Goal: Transaction & Acquisition: Book appointment/travel/reservation

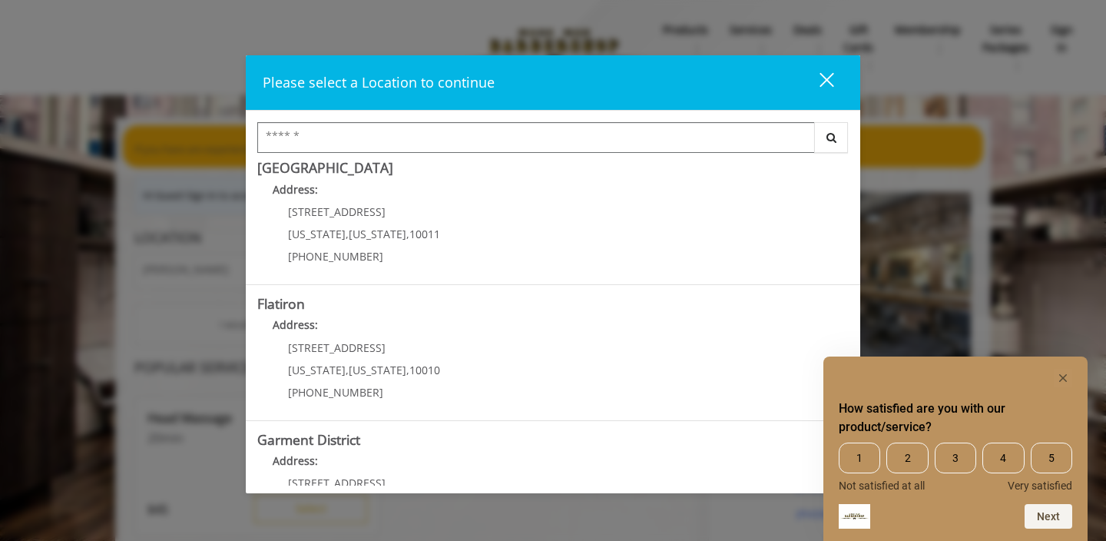
scroll to position [286, 0]
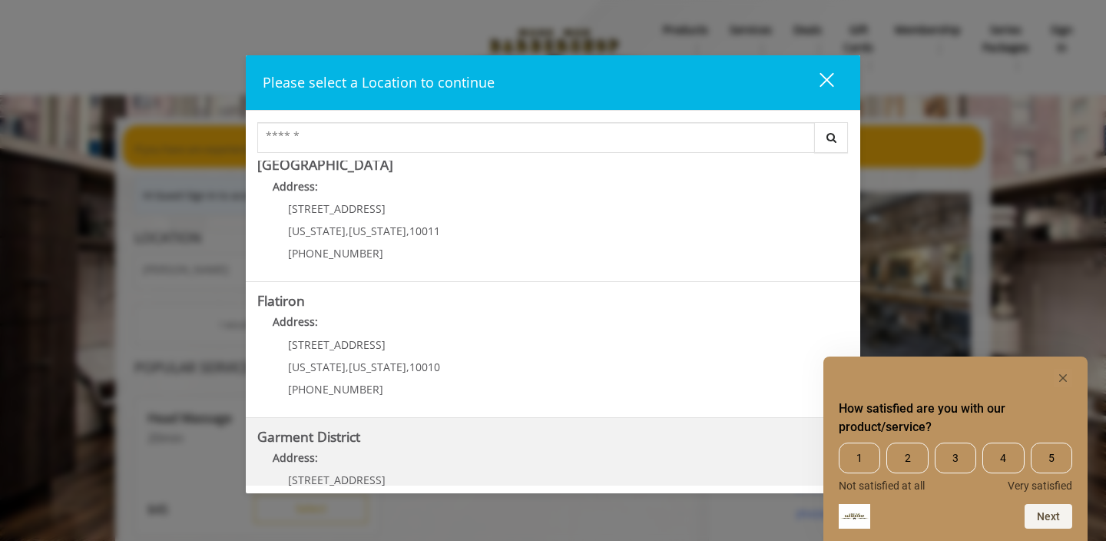
click at [443, 449] on District "Address:" at bounding box center [553, 461] width 592 height 25
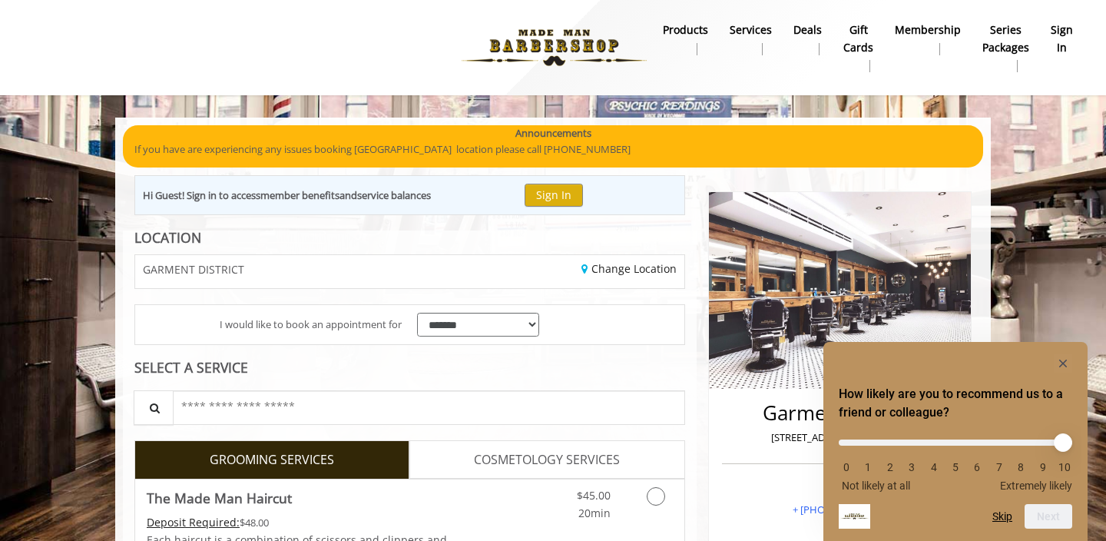
click at [1066, 350] on div "How likely are you to recommend us to a friend or colleague? 0 1 2 3 4 5 6 7 8 …" at bounding box center [956, 441] width 264 height 199
click at [565, 199] on button "Sign In" at bounding box center [554, 195] width 58 height 22
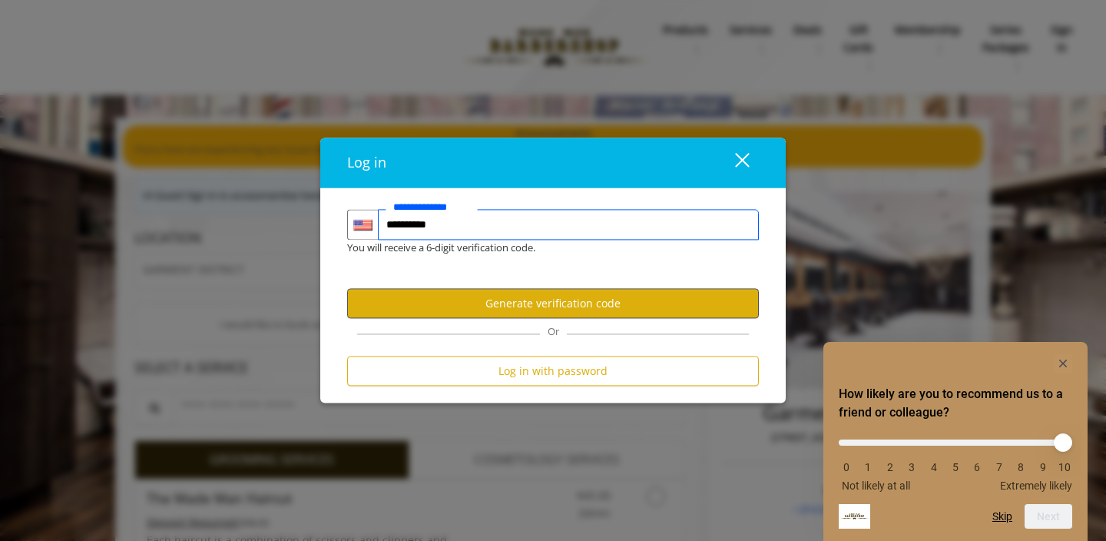
type input "**********"
click at [564, 302] on button "Generate verification code" at bounding box center [553, 304] width 412 height 30
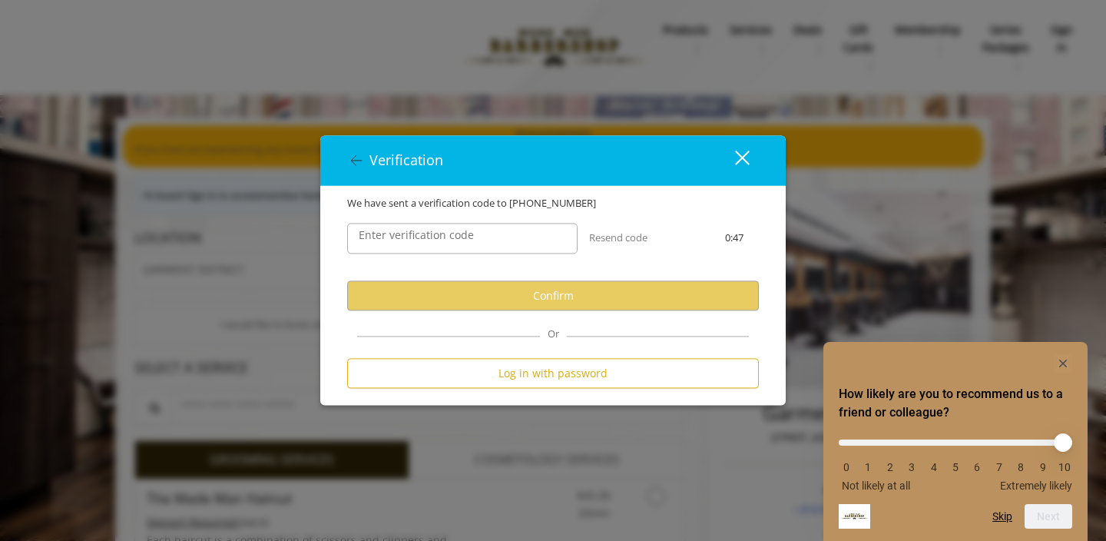
click at [453, 240] on label "Enter verification code" at bounding box center [416, 235] width 131 height 17
click at [453, 240] on input "Enter verification code" at bounding box center [462, 239] width 231 height 31
paste input "******"
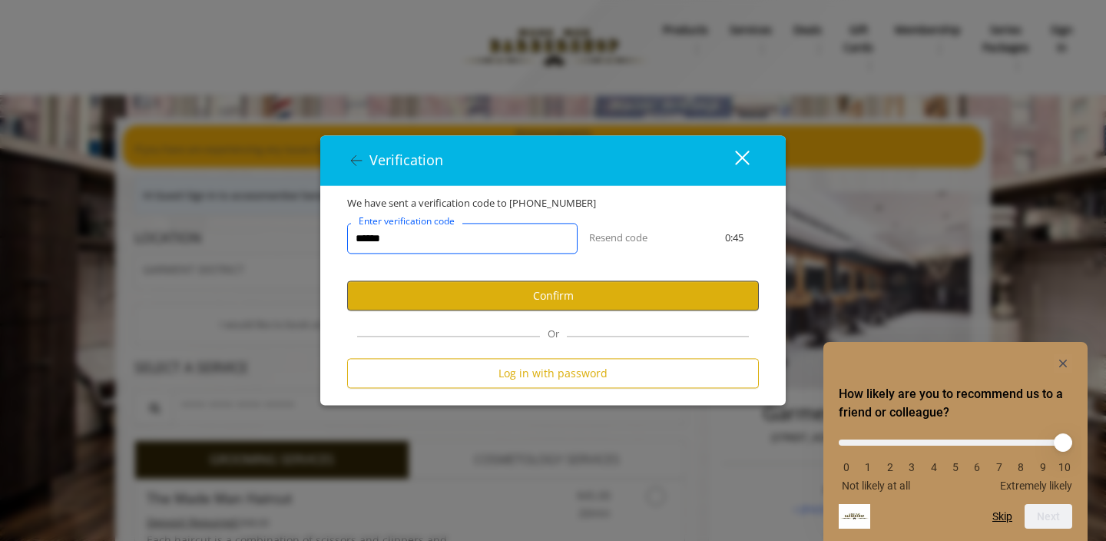
type input "******"
click at [541, 290] on button "Confirm" at bounding box center [553, 296] width 412 height 30
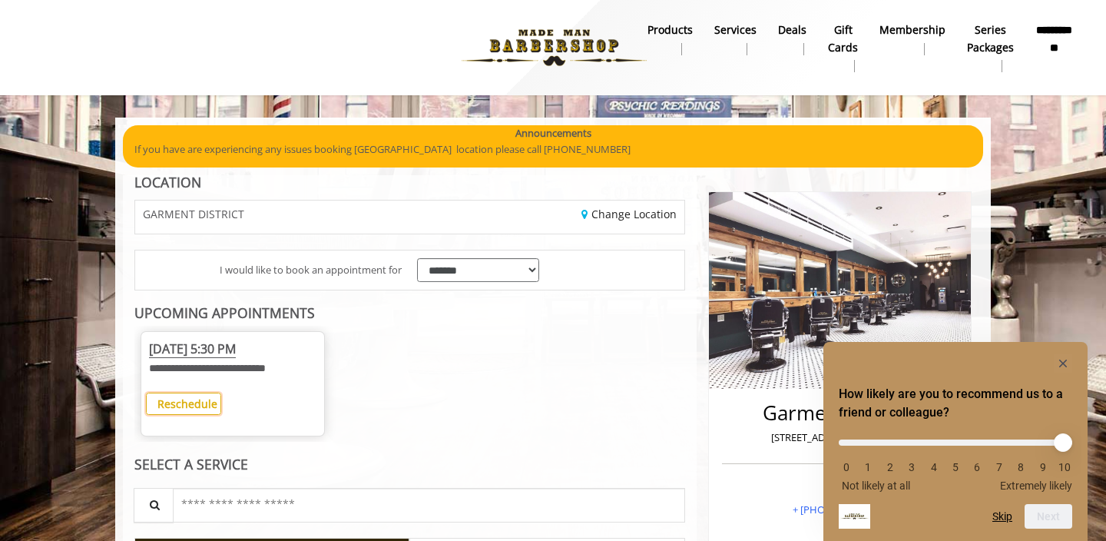
click at [198, 408] on b "Reschedule" at bounding box center [188, 403] width 60 height 15
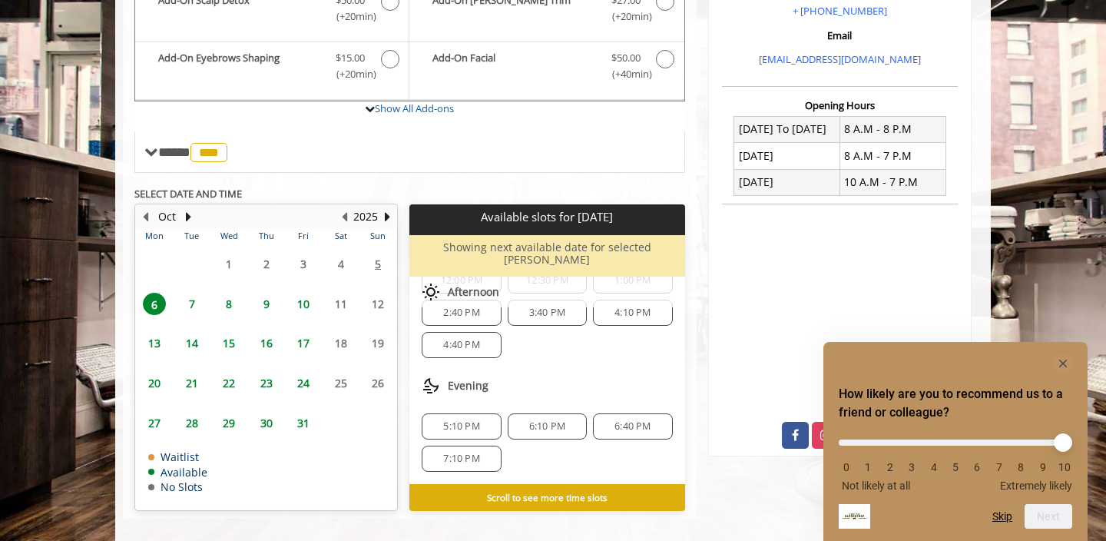
scroll to position [502, 0]
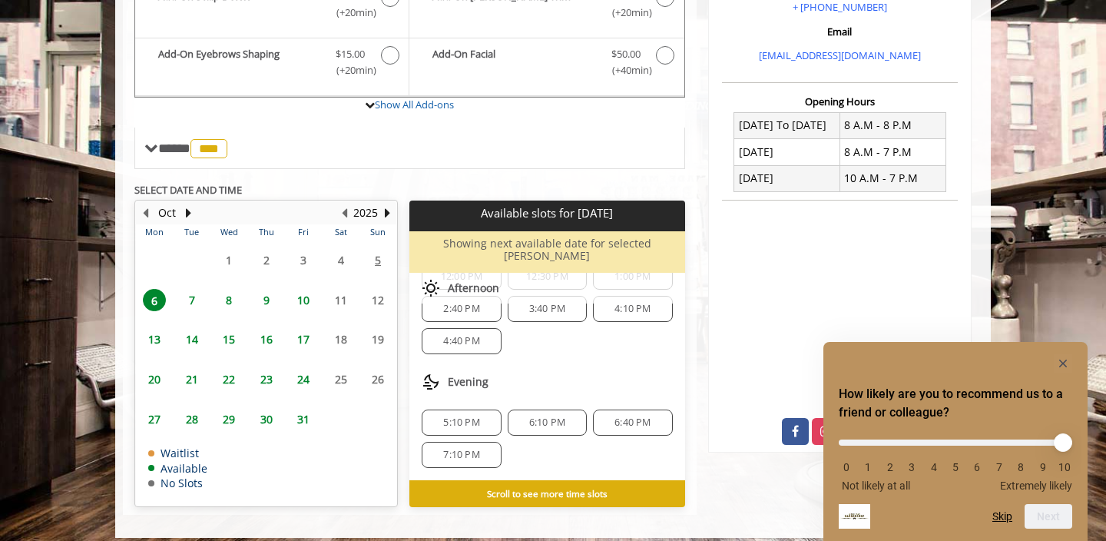
click at [552, 416] on span "6:10 PM" at bounding box center [547, 422] width 36 height 12
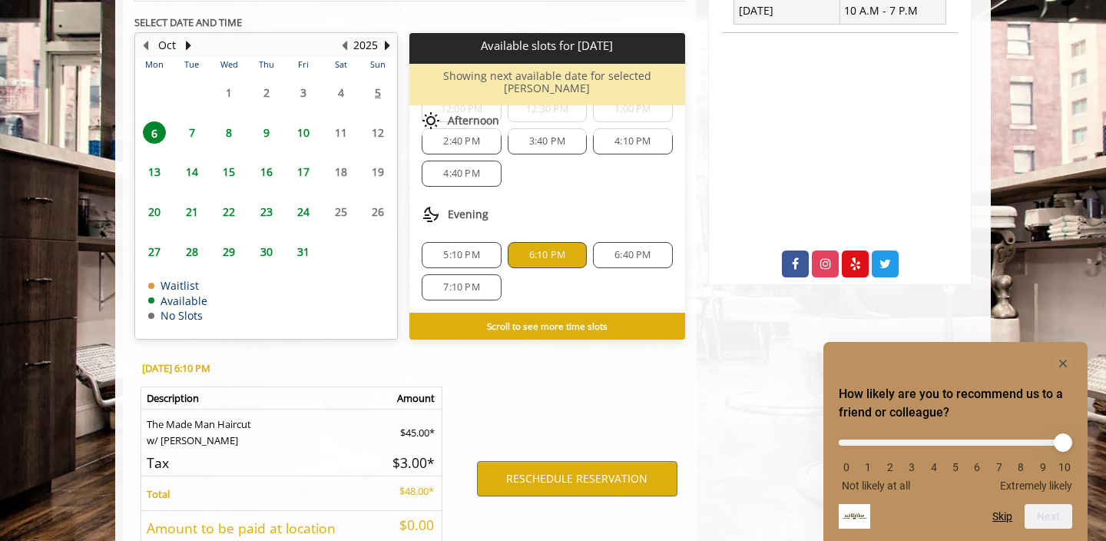
scroll to position [780, 0]
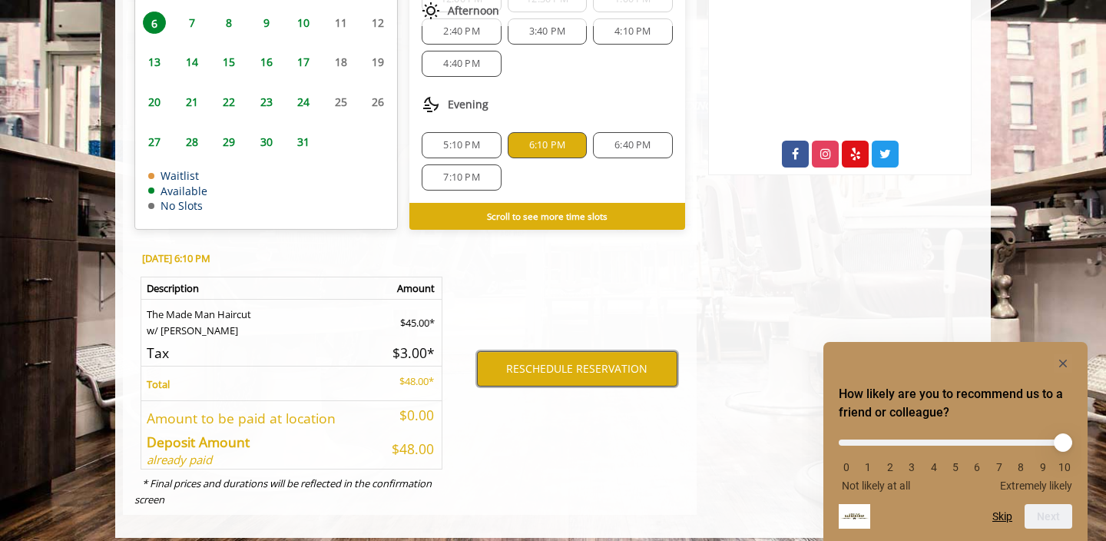
click at [577, 361] on button "RESCHEDULE RESERVATION" at bounding box center [577, 368] width 201 height 35
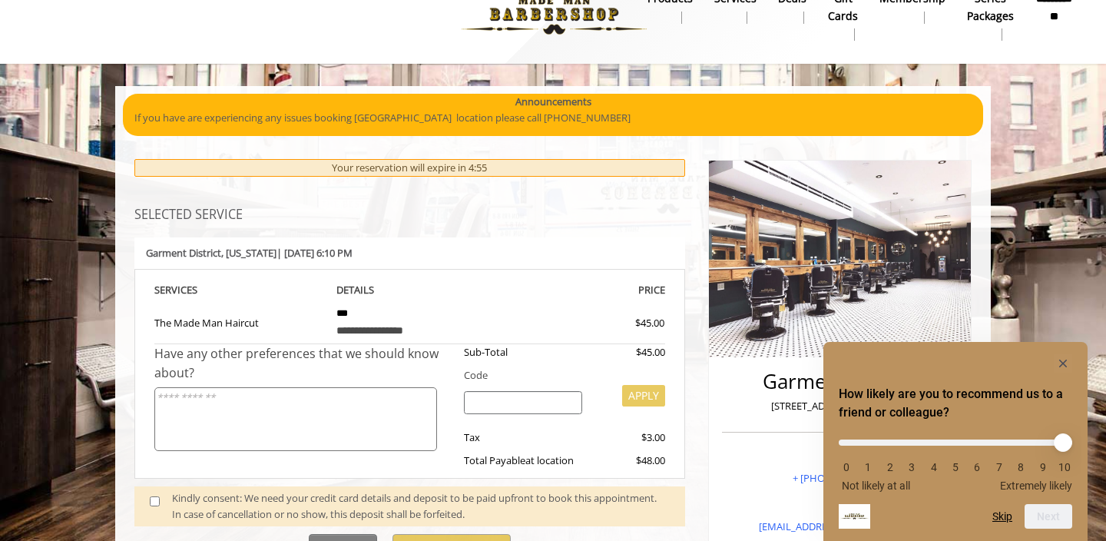
scroll to position [453, 0]
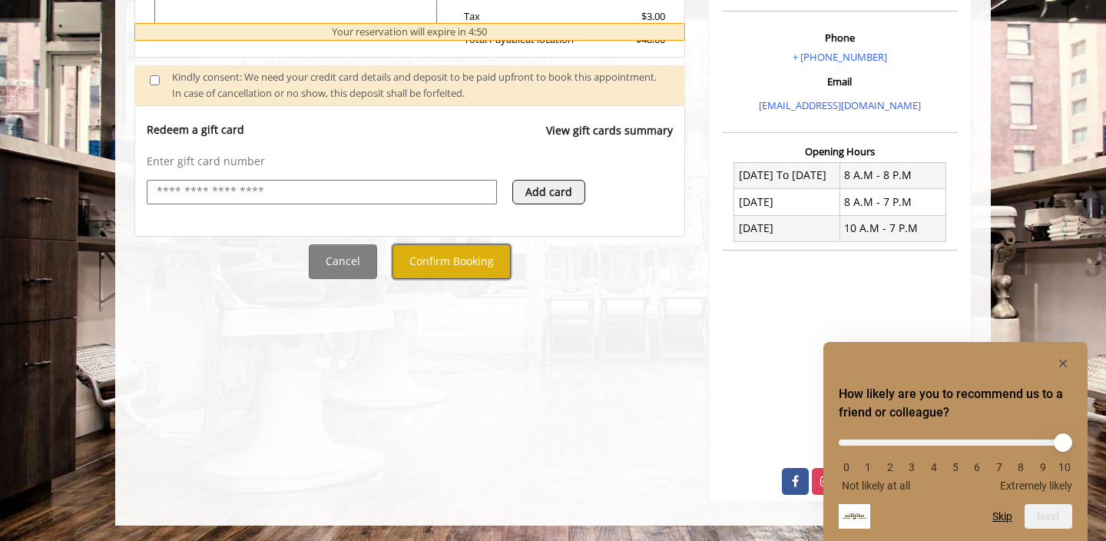
click at [462, 264] on button "Confirm Booking" at bounding box center [452, 261] width 118 height 35
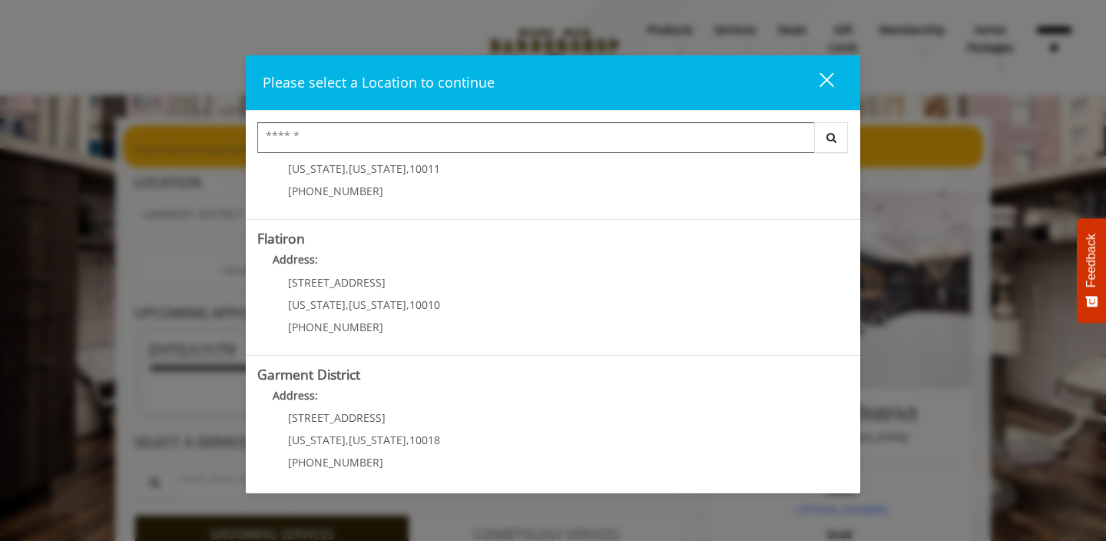
scroll to position [353, 0]
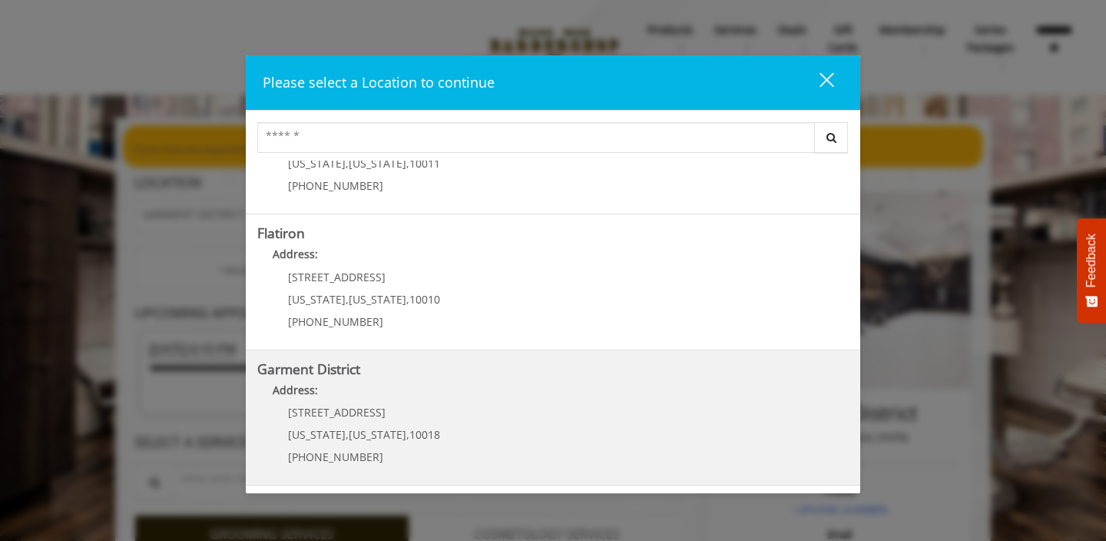
click at [326, 380] on District "Garment District Address: [STREET_ADDRESS][US_STATE][US_STATE] (212) 997-4247" at bounding box center [553, 418] width 592 height 112
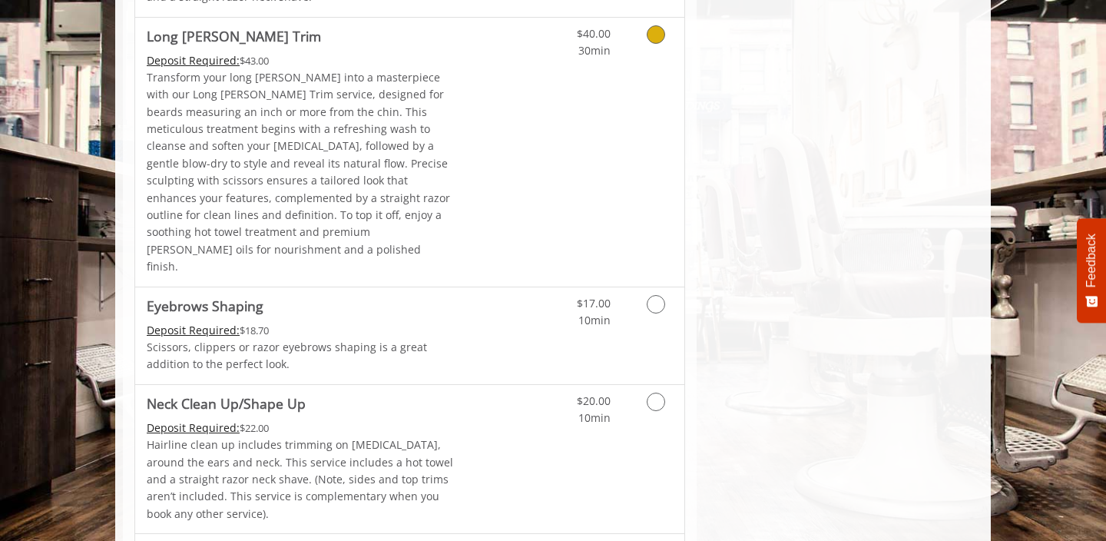
scroll to position [2447, 0]
